Goal: Task Accomplishment & Management: Use online tool/utility

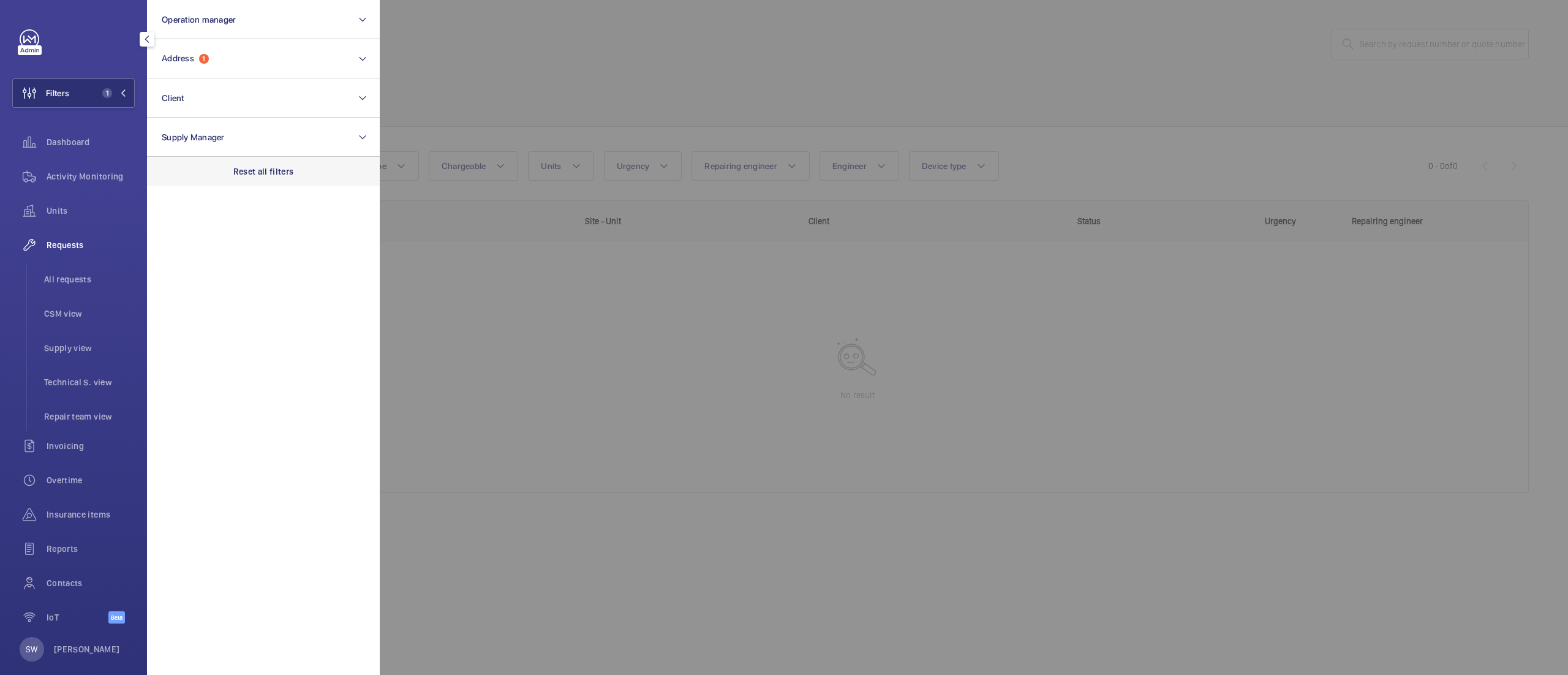
click at [302, 182] on div "Reset all filters" at bounding box center [263, 171] width 233 height 30
click at [240, 97] on button "Client" at bounding box center [263, 98] width 233 height 39
type input "schroders"
click at [201, 174] on span "CBRE GWS Schroders ([GEOGRAPHIC_DATA])" at bounding box center [264, 177] width 168 height 12
click at [177, 174] on input "CBRE GWS Schroders ([GEOGRAPHIC_DATA])" at bounding box center [165, 177] width 24 height 24
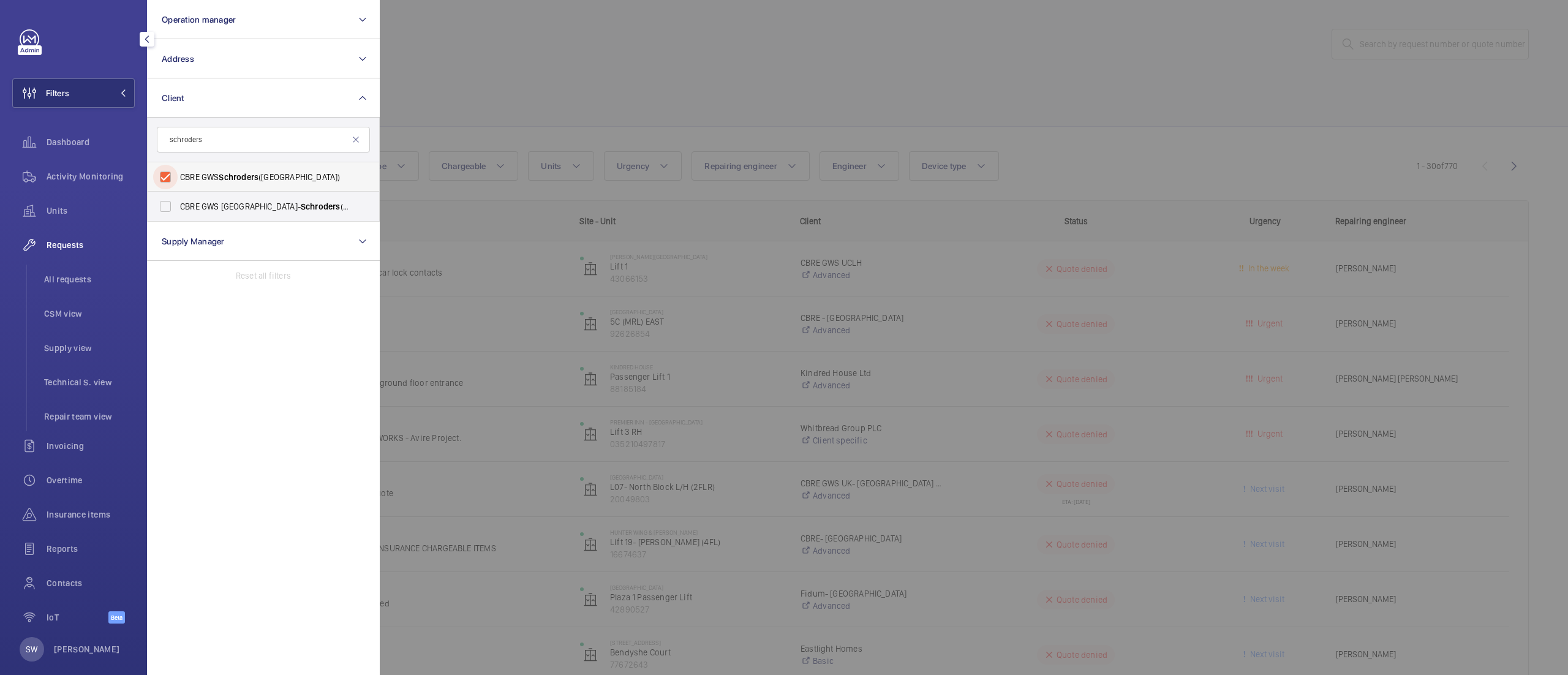
checkbox input "true"
click at [719, 75] on div at bounding box center [1164, 338] width 1568 height 675
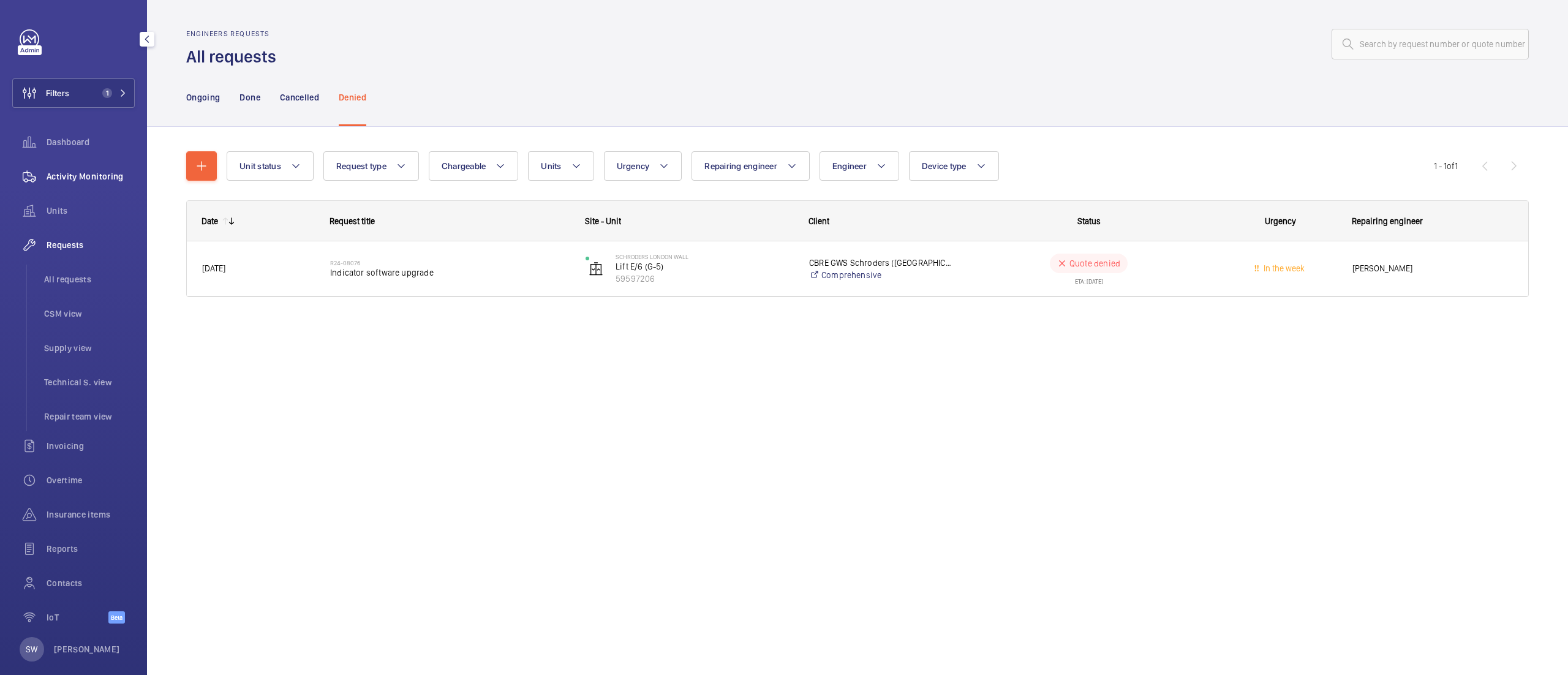
click at [81, 179] on span "Activity Monitoring" at bounding box center [90, 177] width 88 height 12
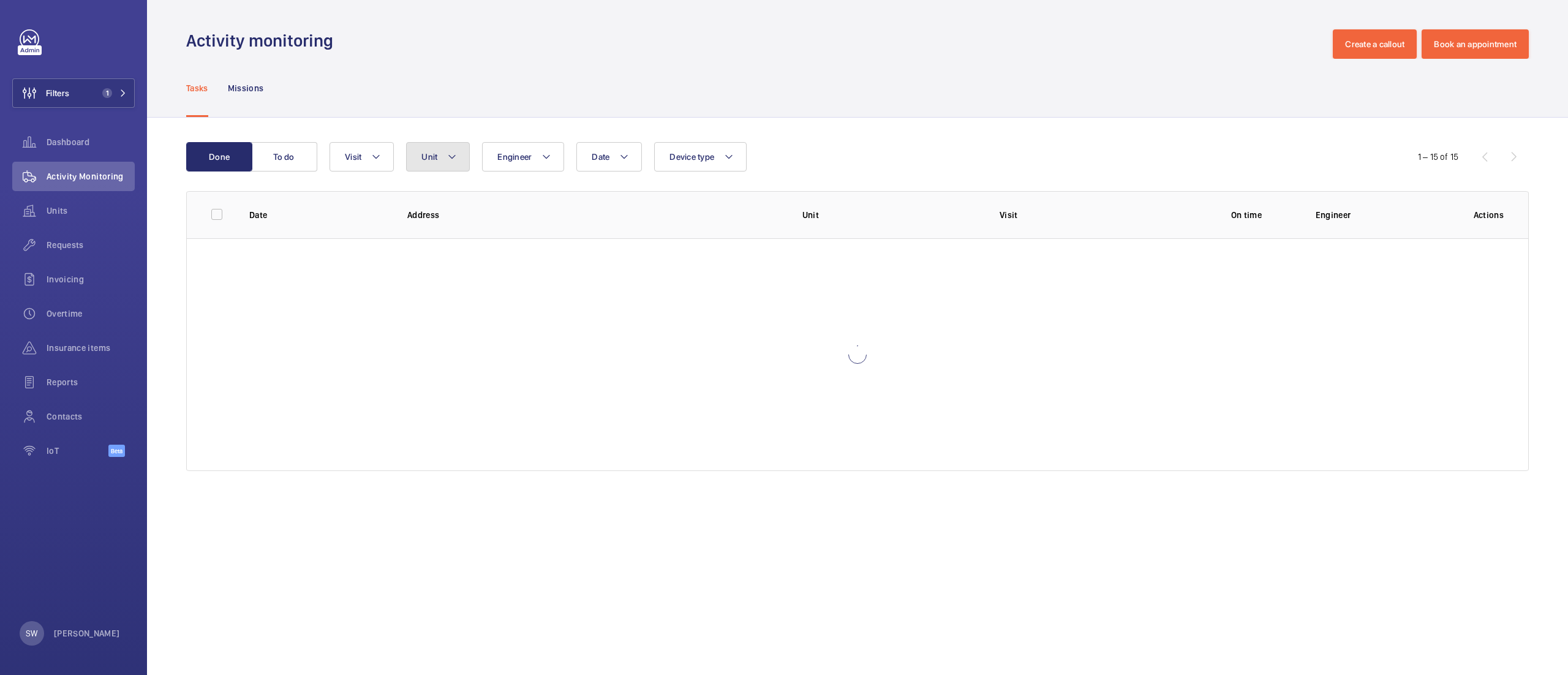
click at [441, 148] on button "Unit" at bounding box center [438, 157] width 63 height 30
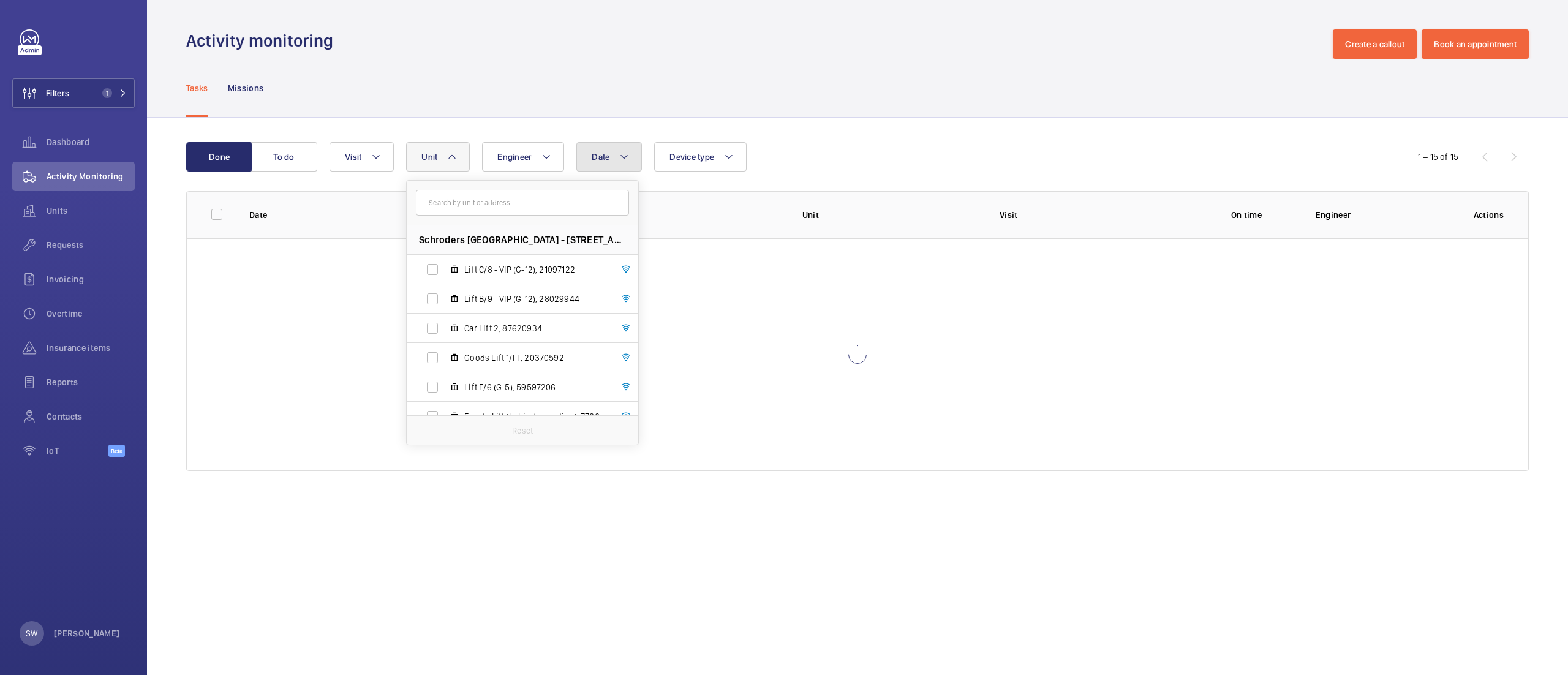
click at [623, 154] on mat-icon at bounding box center [624, 157] width 10 height 14
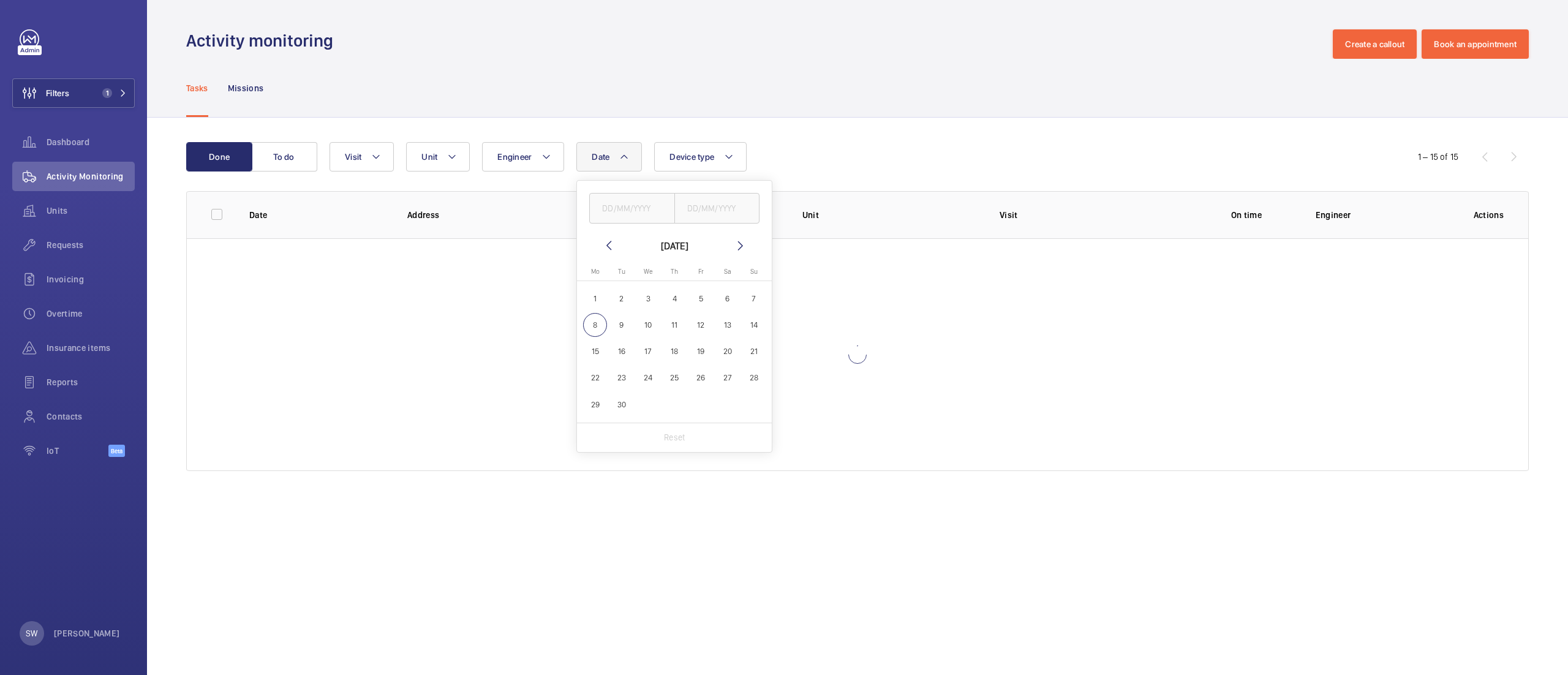
click at [610, 251] on mat-icon at bounding box center [608, 245] width 14 height 14
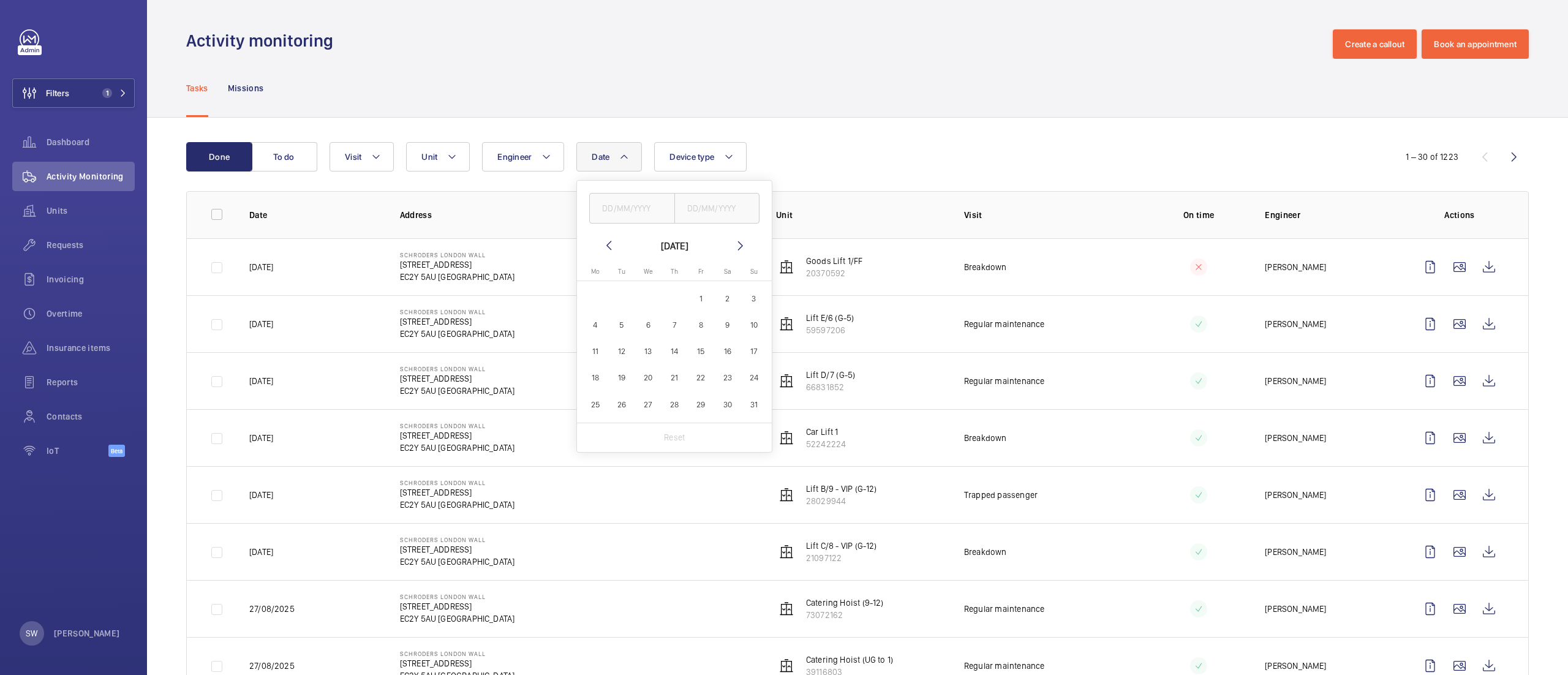
click at [610, 251] on mat-icon at bounding box center [608, 245] width 14 height 14
click at [609, 247] on mat-icon at bounding box center [608, 245] width 14 height 14
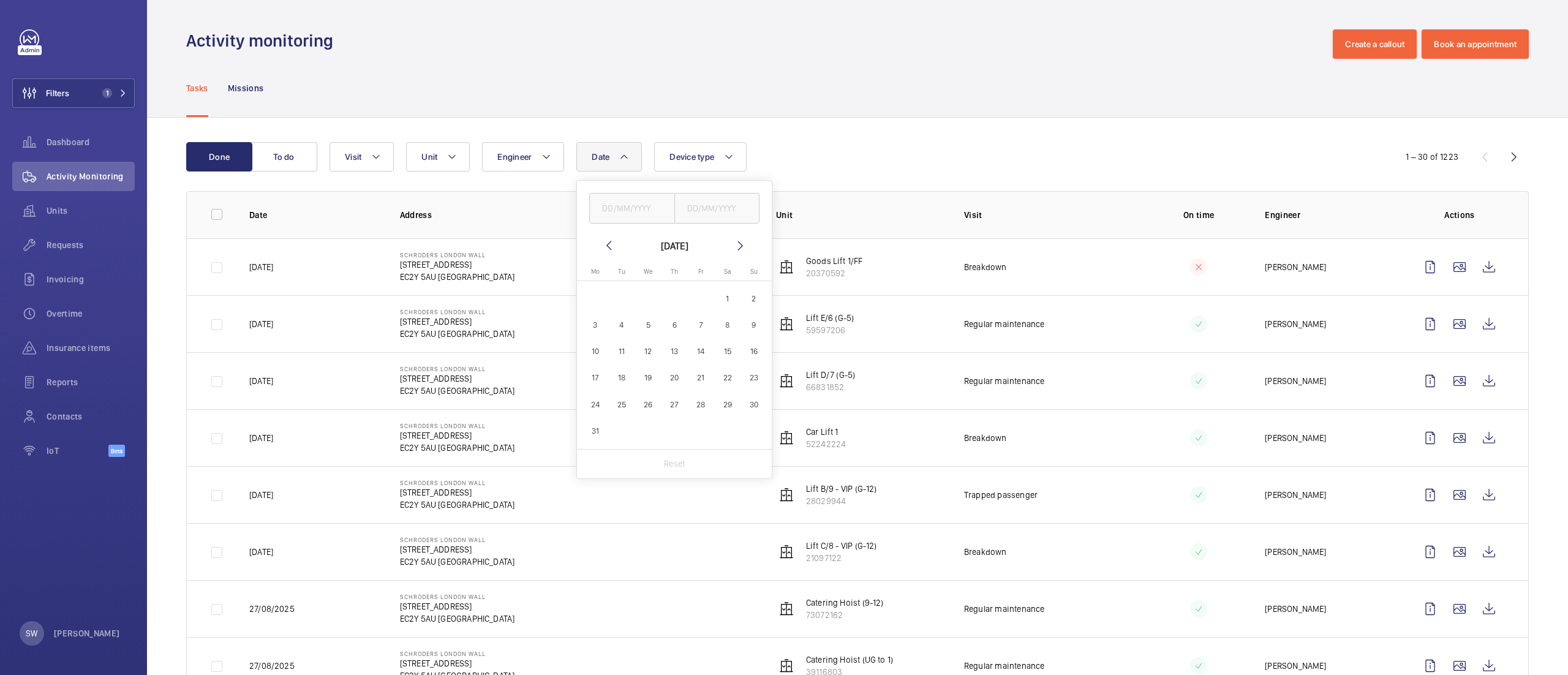
click at [626, 402] on span "25" at bounding box center [622, 404] width 24 height 24
type input "[DATE]"
click at [741, 242] on mat-icon at bounding box center [740, 245] width 14 height 14
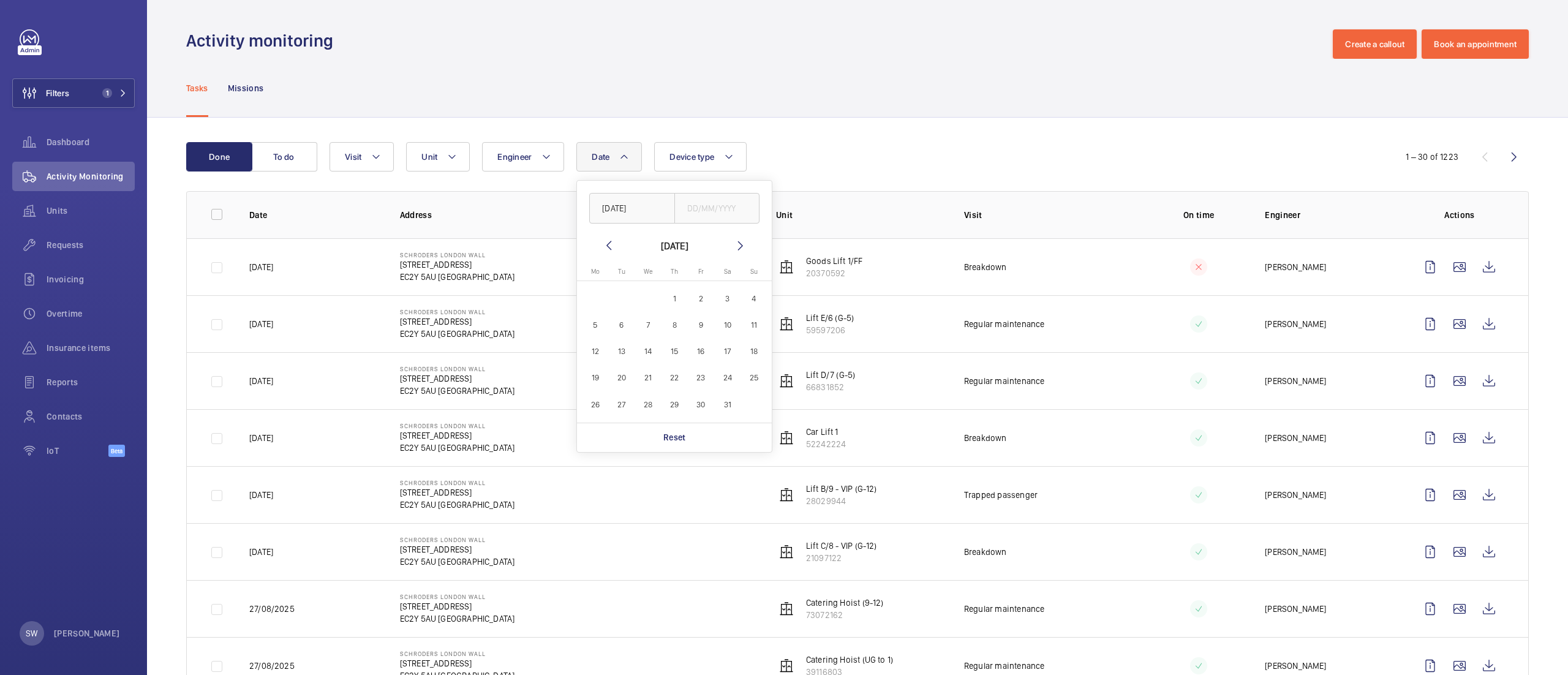
click at [741, 242] on mat-icon at bounding box center [740, 245] width 14 height 14
click at [608, 253] on mat-calendar "[DATE] [DATE] Mo [DATE] Tu [DATE] We [DATE] Th [DATE] Fr [DATE] Sa [DATE] [DATE…" at bounding box center [674, 330] width 195 height 184
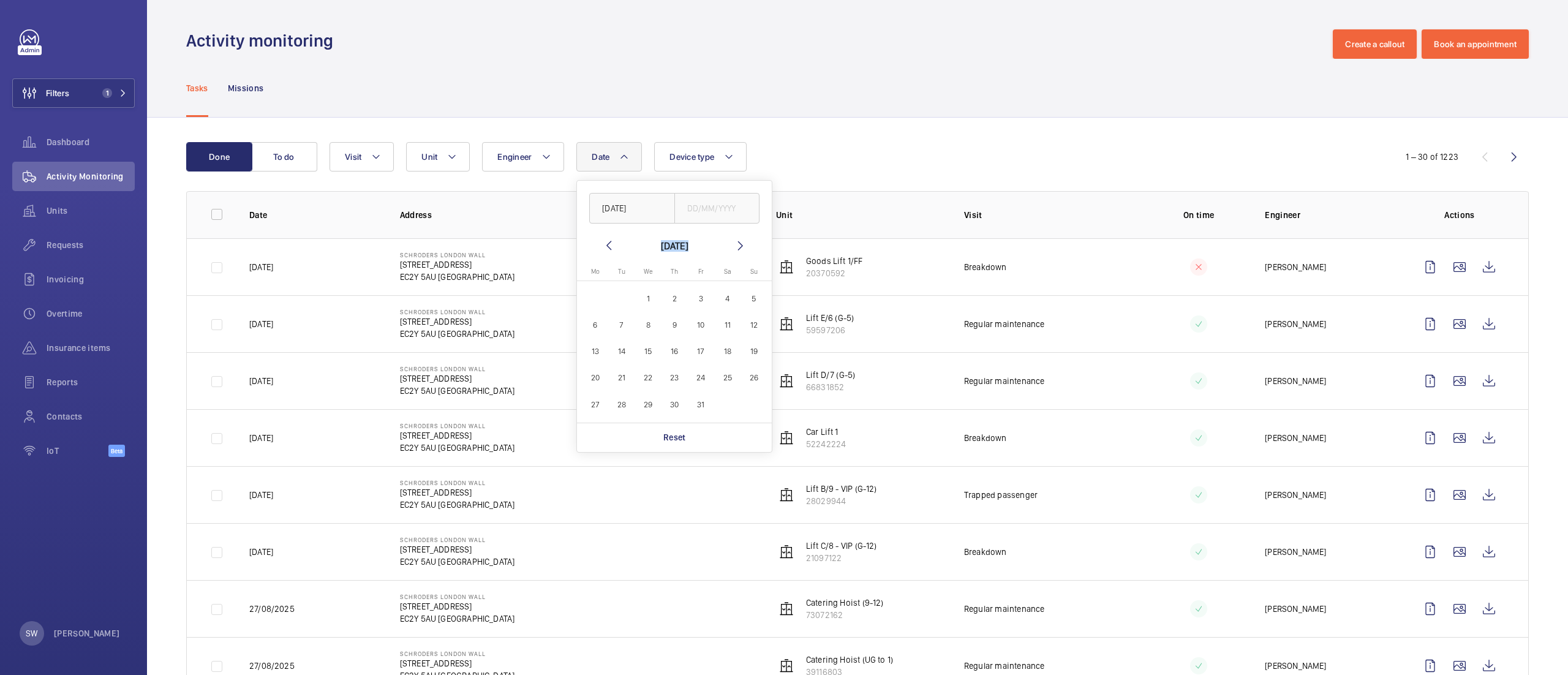
click at [612, 249] on mat-icon at bounding box center [608, 245] width 14 height 14
click at [596, 397] on span "25" at bounding box center [595, 404] width 24 height 24
type input "[DATE]"
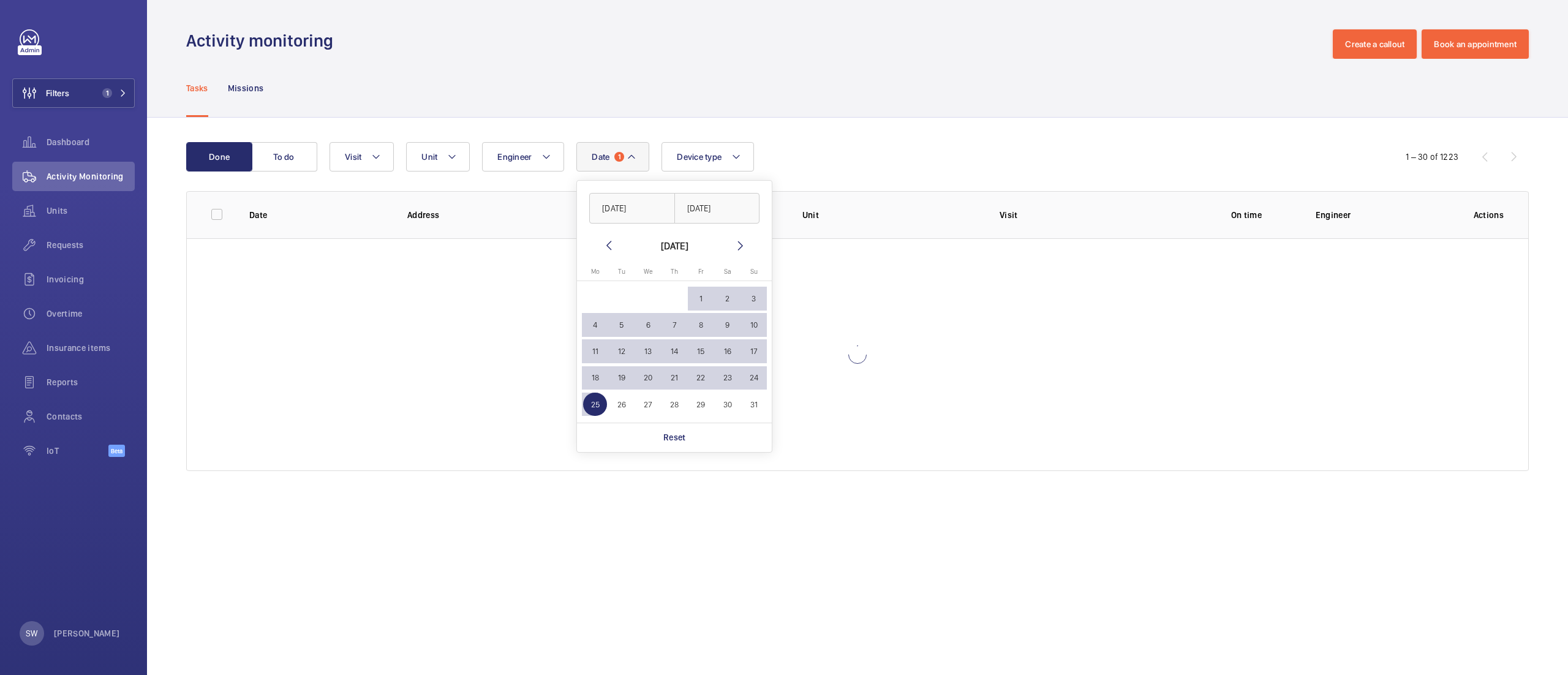
click at [956, 117] on div "Done To do Date 1 [DATE] [DATE] [DATE] [DATE] Mo [DATE] Tu [DATE] We [DATE] Th …" at bounding box center [857, 309] width 1421 height 383
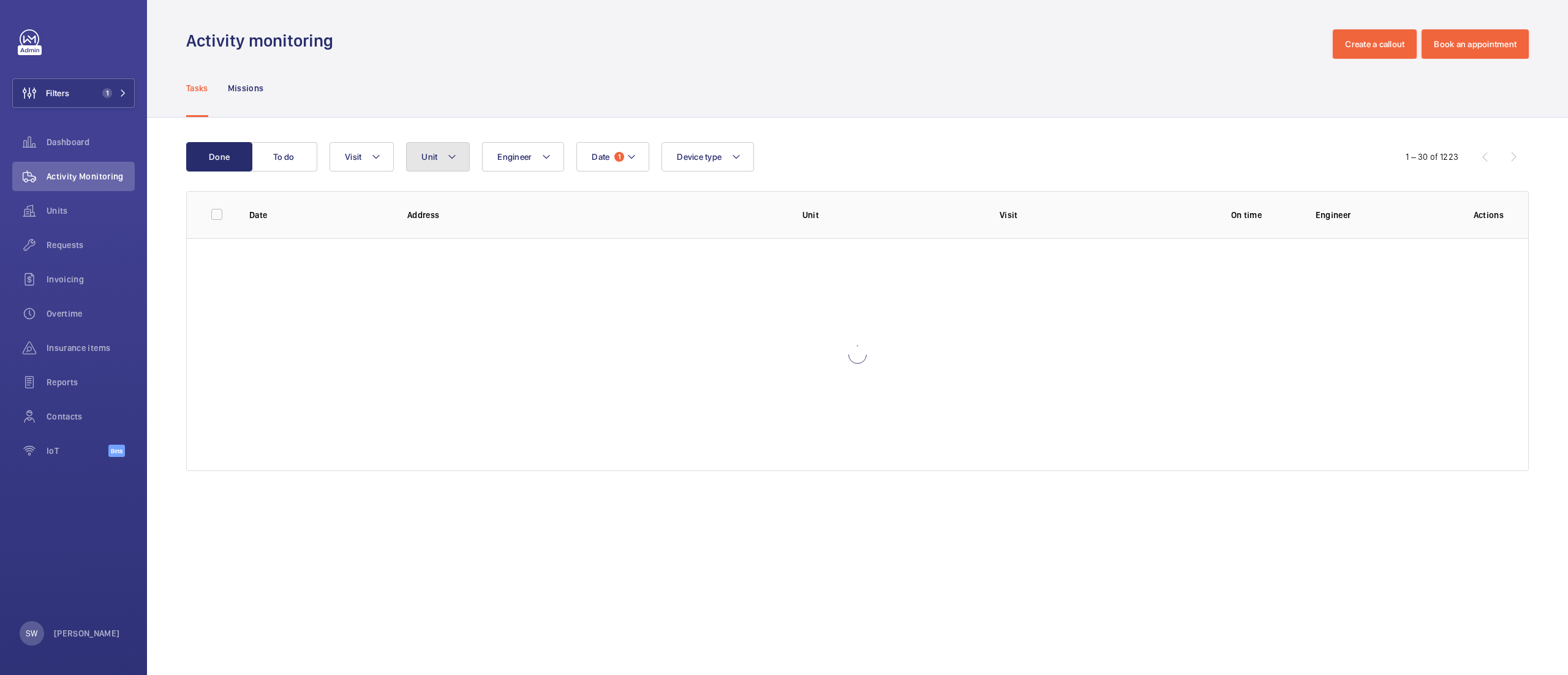
click at [424, 159] on span "Unit" at bounding box center [429, 157] width 16 height 10
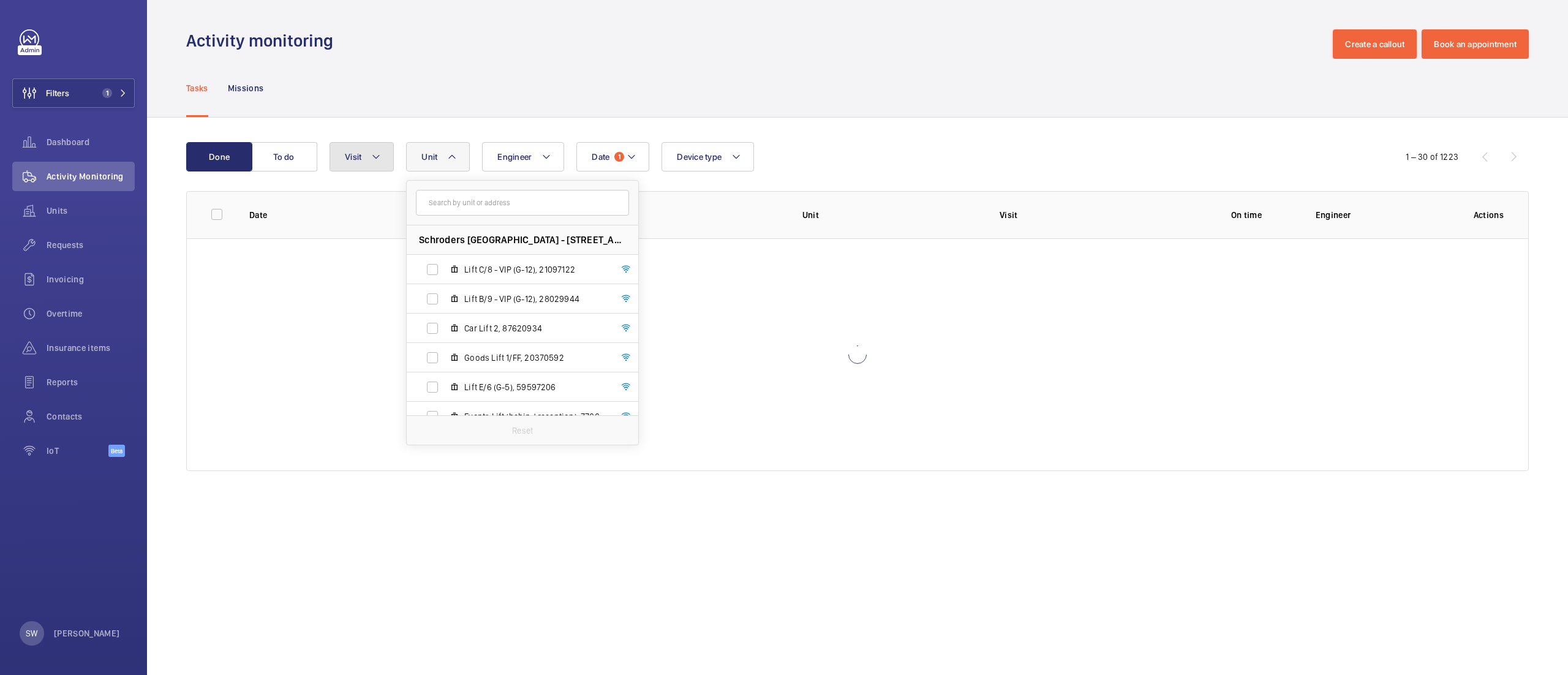
click at [378, 164] on mat-icon at bounding box center [376, 157] width 10 height 14
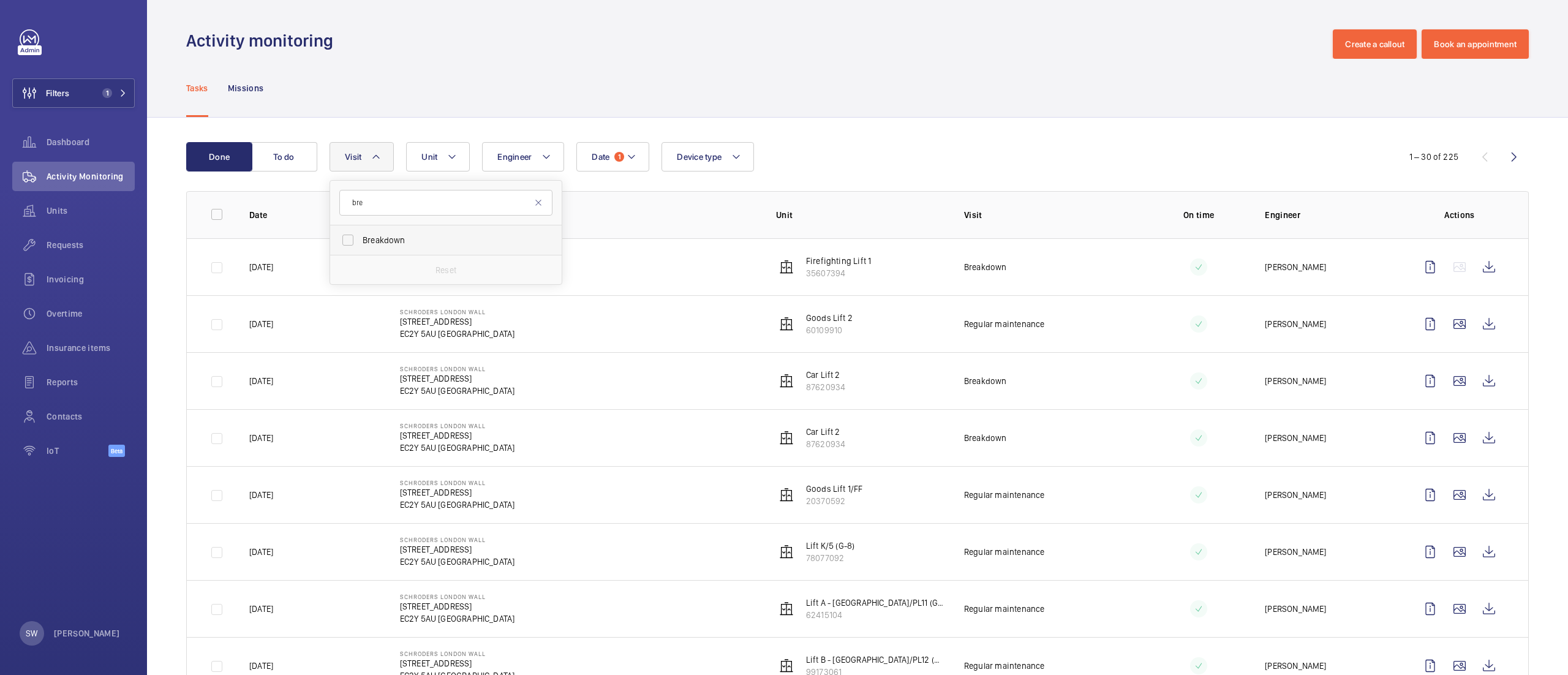
type input "bre"
click at [364, 237] on span "Breakdown" at bounding box center [447, 240] width 168 height 12
click at [360, 237] on input "Breakdown" at bounding box center [347, 239] width 24 height 24
checkbox input "true"
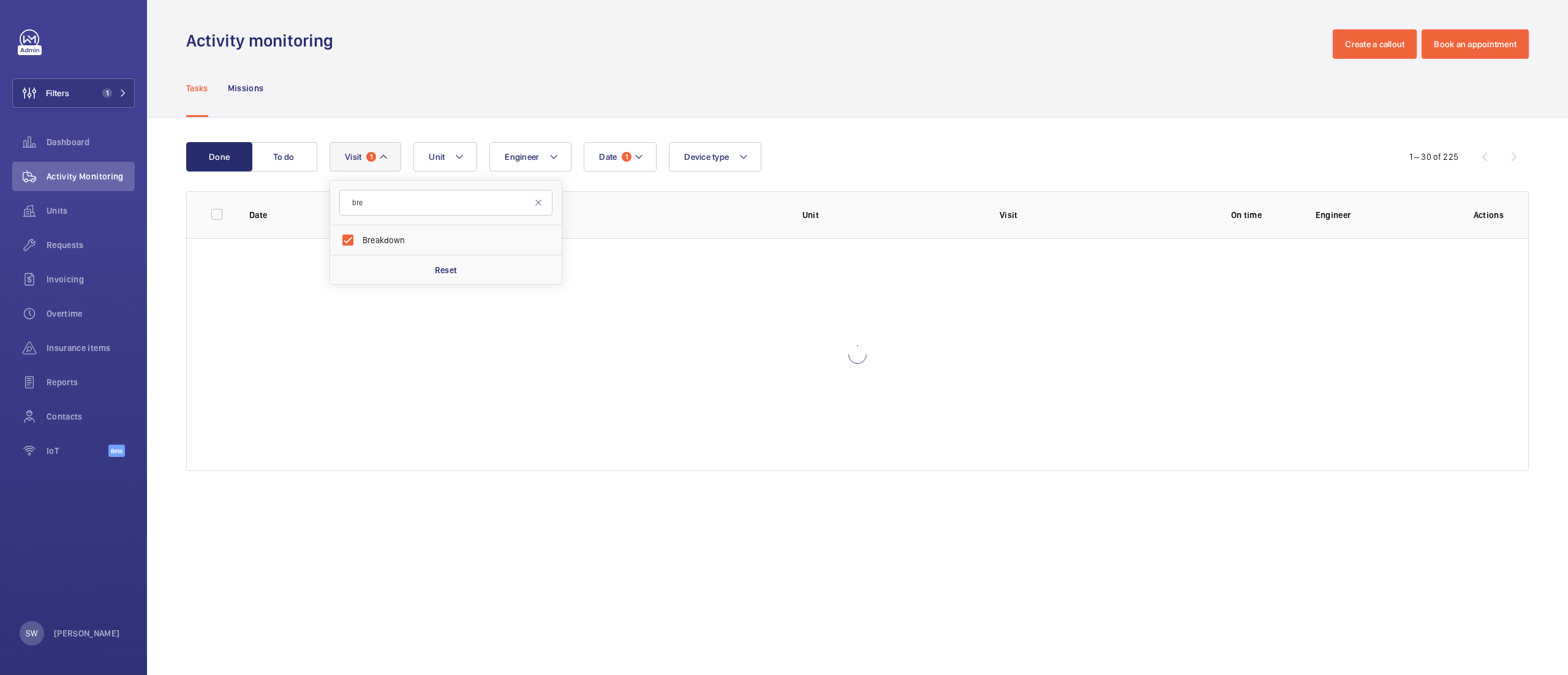
click at [884, 112] on div "Tasks Missions" at bounding box center [857, 88] width 1342 height 58
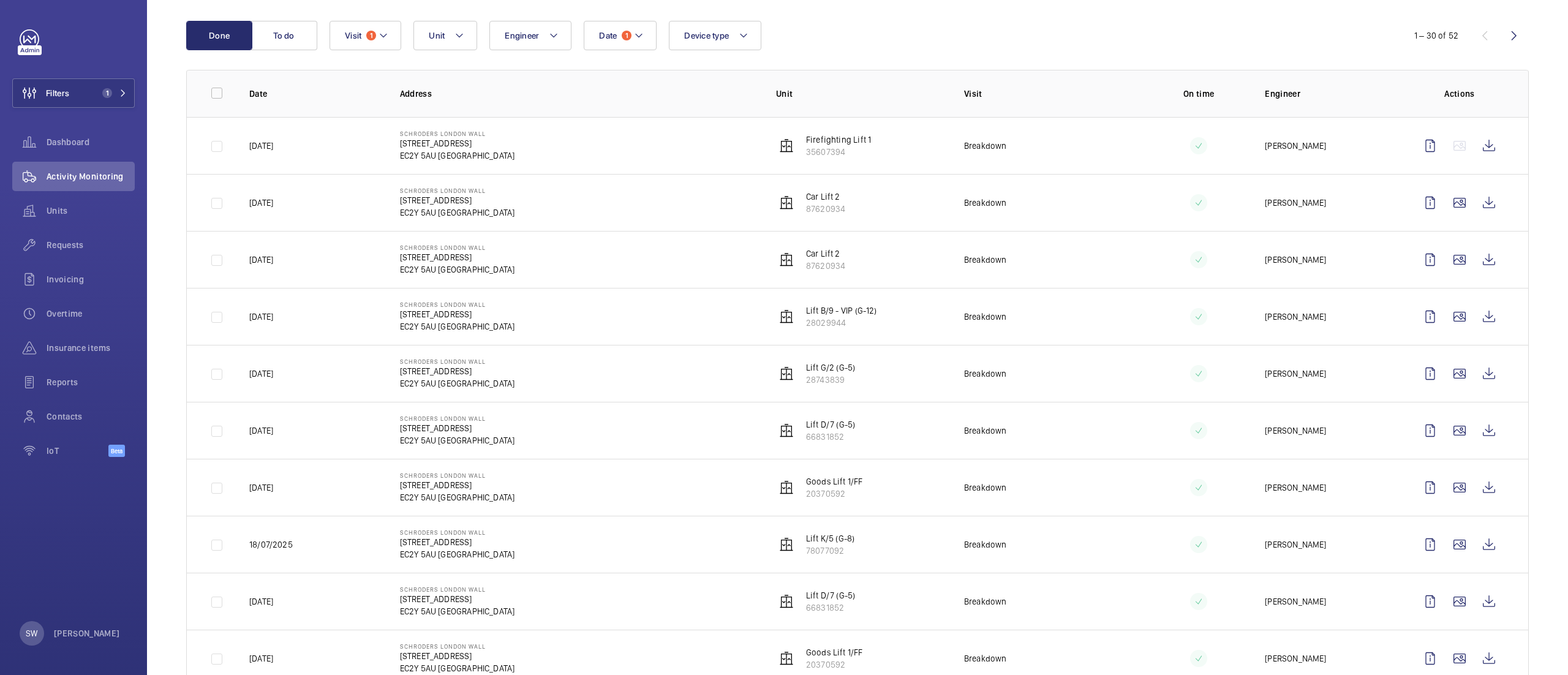
scroll to position [117, 0]
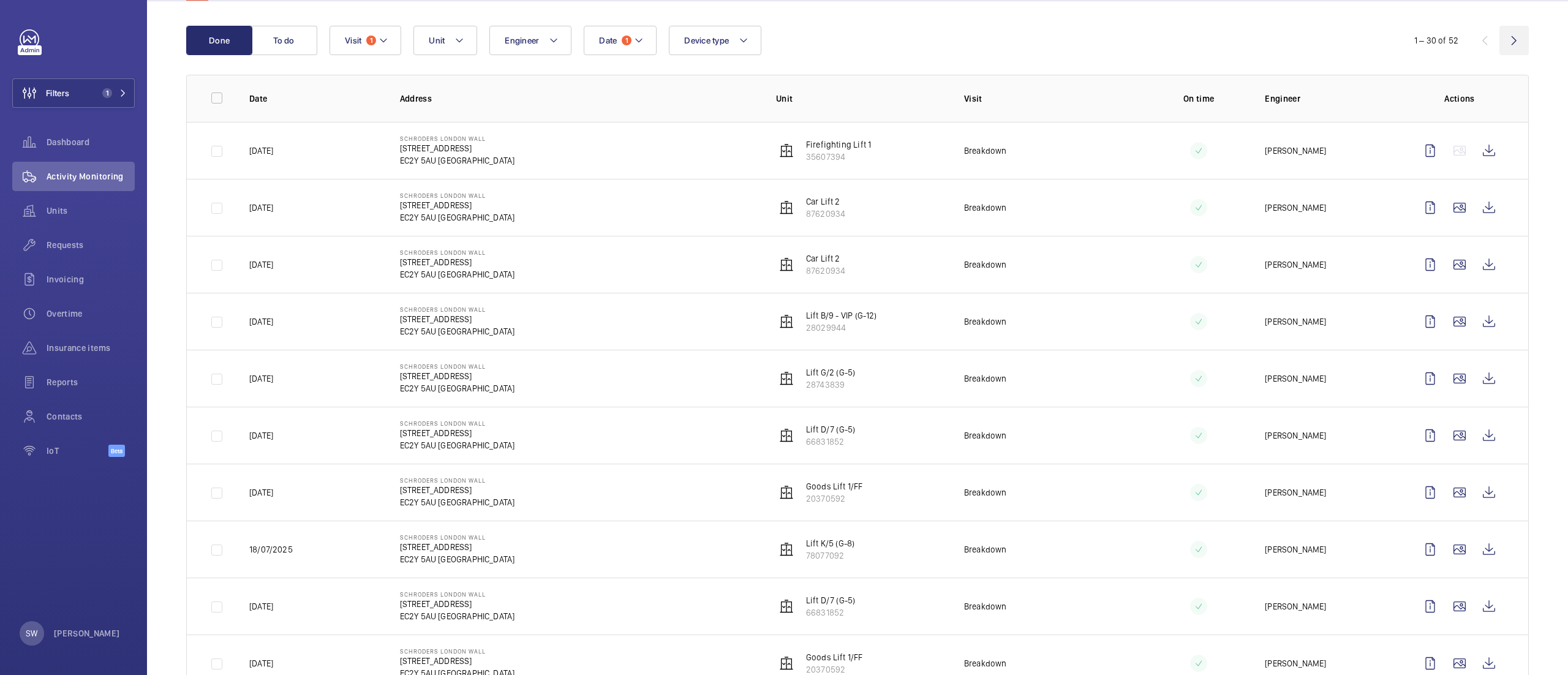
click at [1499, 41] on wm-front-icon-button at bounding box center [1513, 40] width 30 height 30
